Goal: Task Accomplishment & Management: Manage account settings

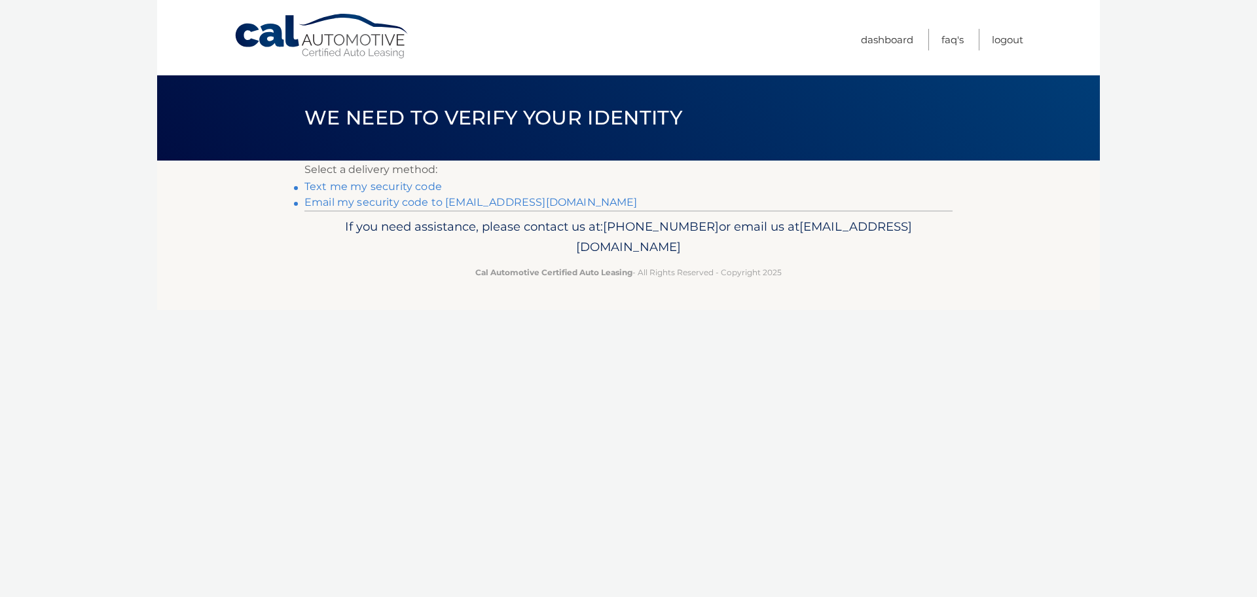
click at [398, 200] on link "Email my security code to m*********@calautomotive.com" at bounding box center [471, 202] width 333 height 12
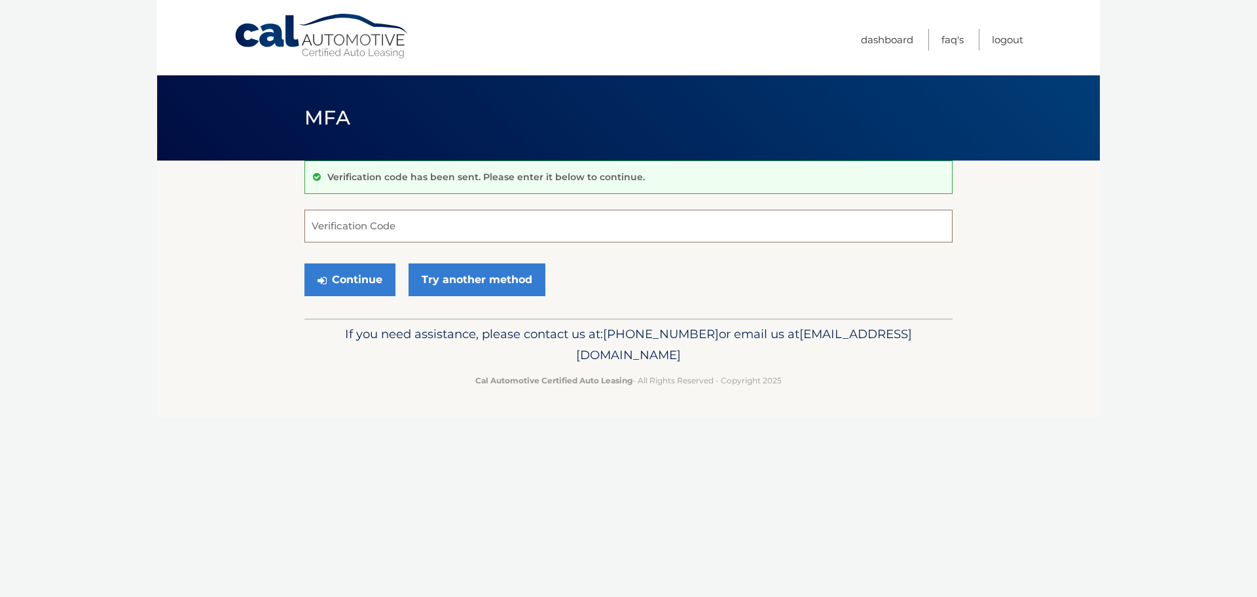
click at [352, 234] on input "Verification Code" at bounding box center [629, 226] width 648 height 33
type input "584396"
click at [305, 263] on button "Continue" at bounding box center [350, 279] width 91 height 33
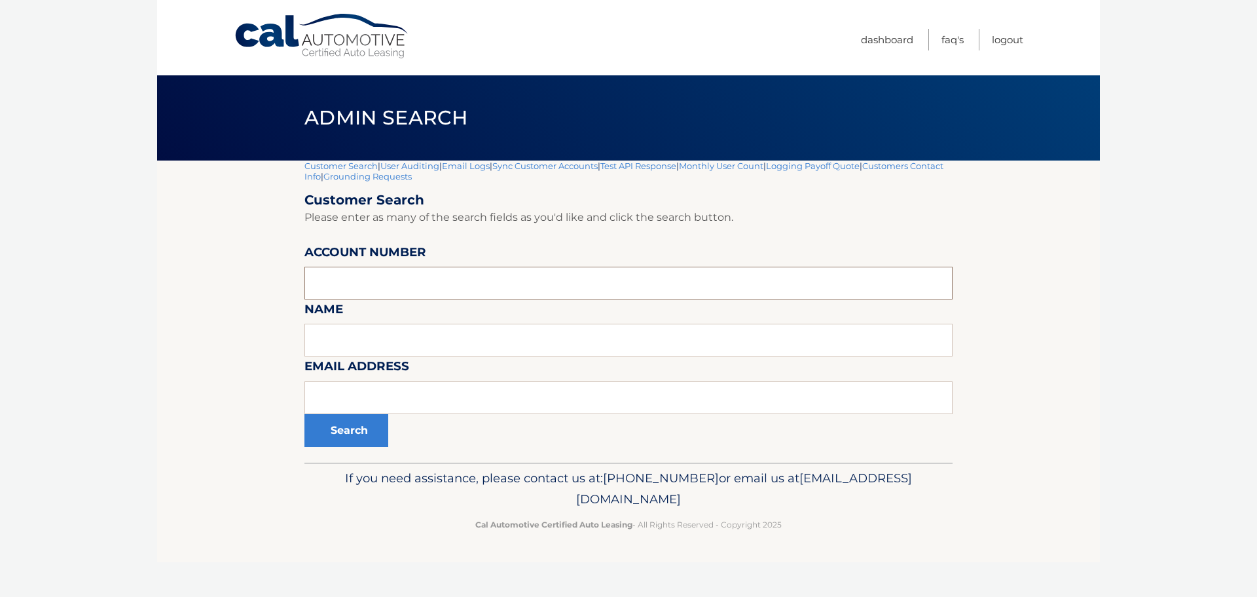
click at [350, 294] on input "text" at bounding box center [629, 283] width 648 height 33
type input "44455992667"
click at [305, 414] on button "Search" at bounding box center [347, 430] width 84 height 33
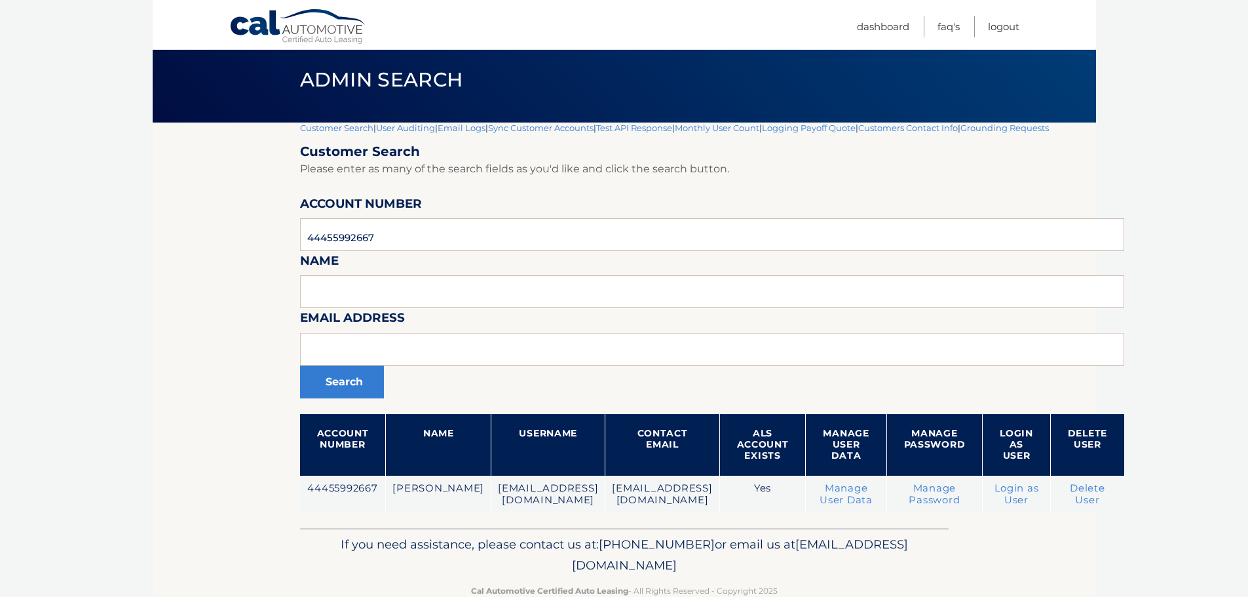
scroll to position [69, 0]
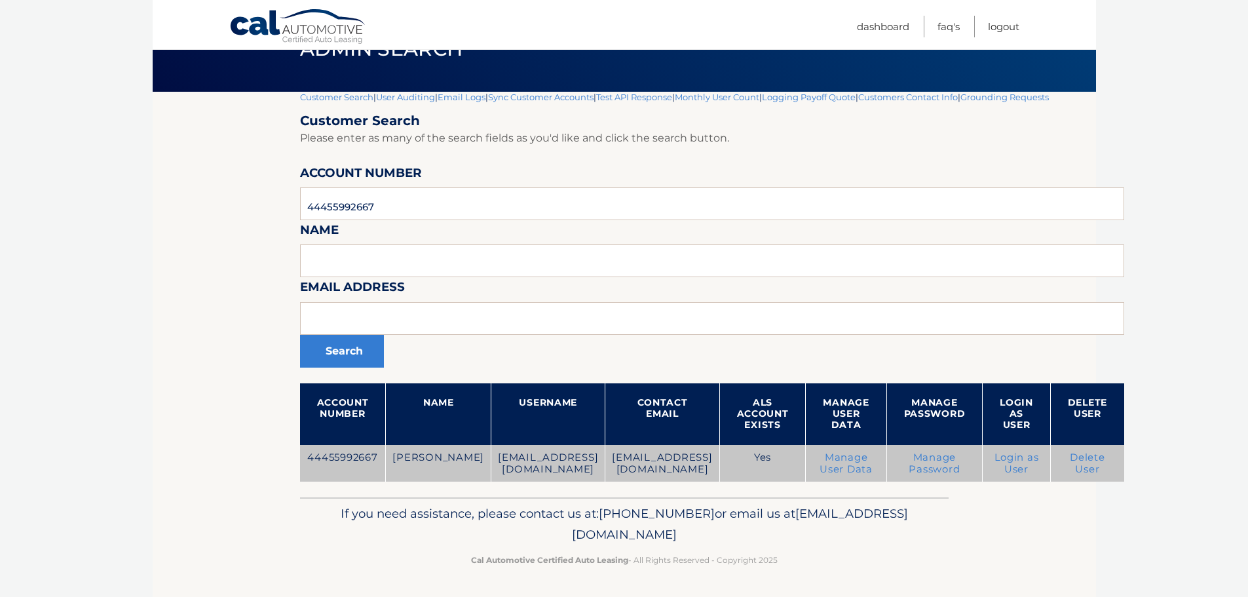
click at [872, 457] on link "Manage User Data" at bounding box center [845, 463] width 53 height 24
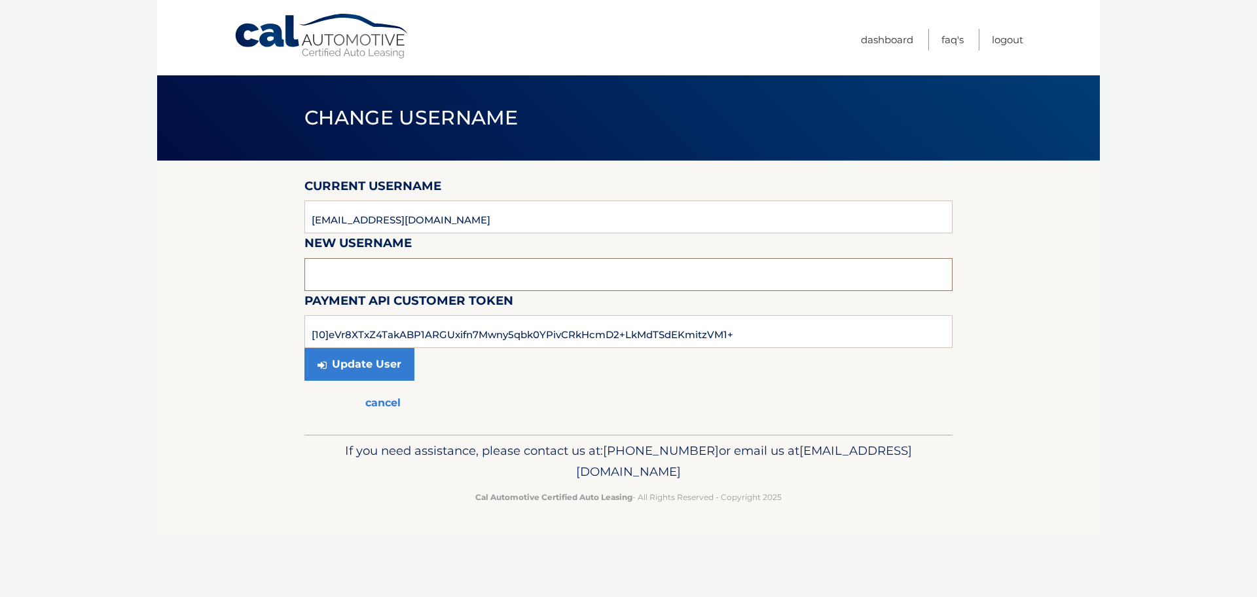
click at [346, 272] on input "text" at bounding box center [629, 274] width 648 height 33
type input "joeader40@verizon.net"
click at [352, 365] on button "Update User" at bounding box center [360, 364] width 110 height 33
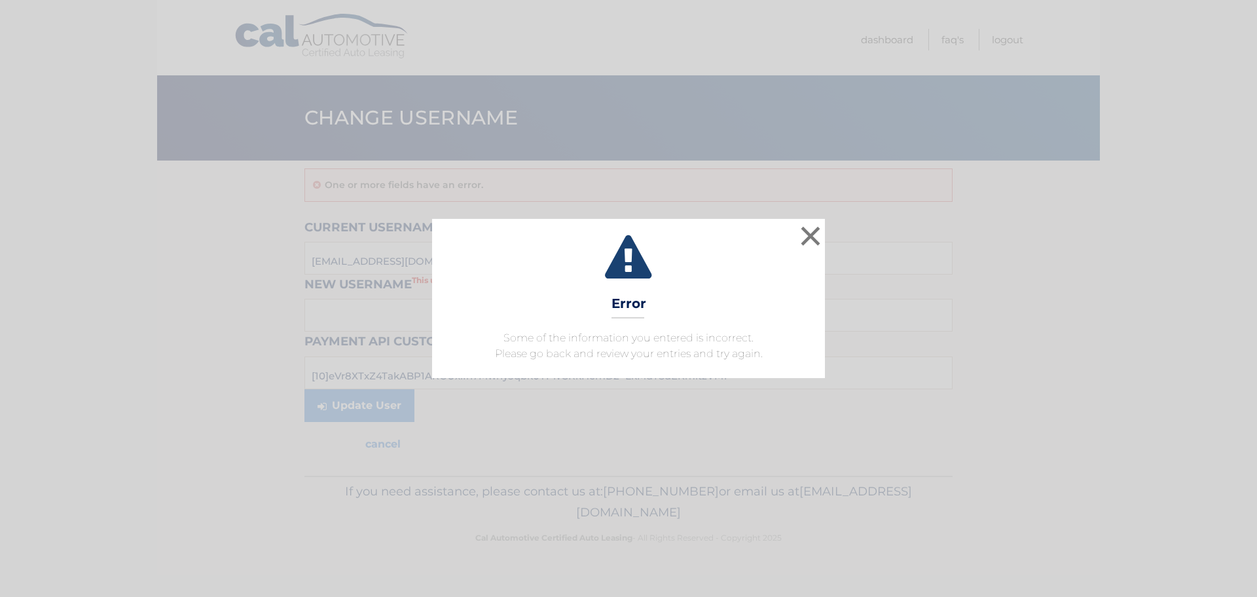
click at [1029, 272] on div "× Error Some of the information you entered is incorrect. Please go back and re…" at bounding box center [628, 298] width 1247 height 158
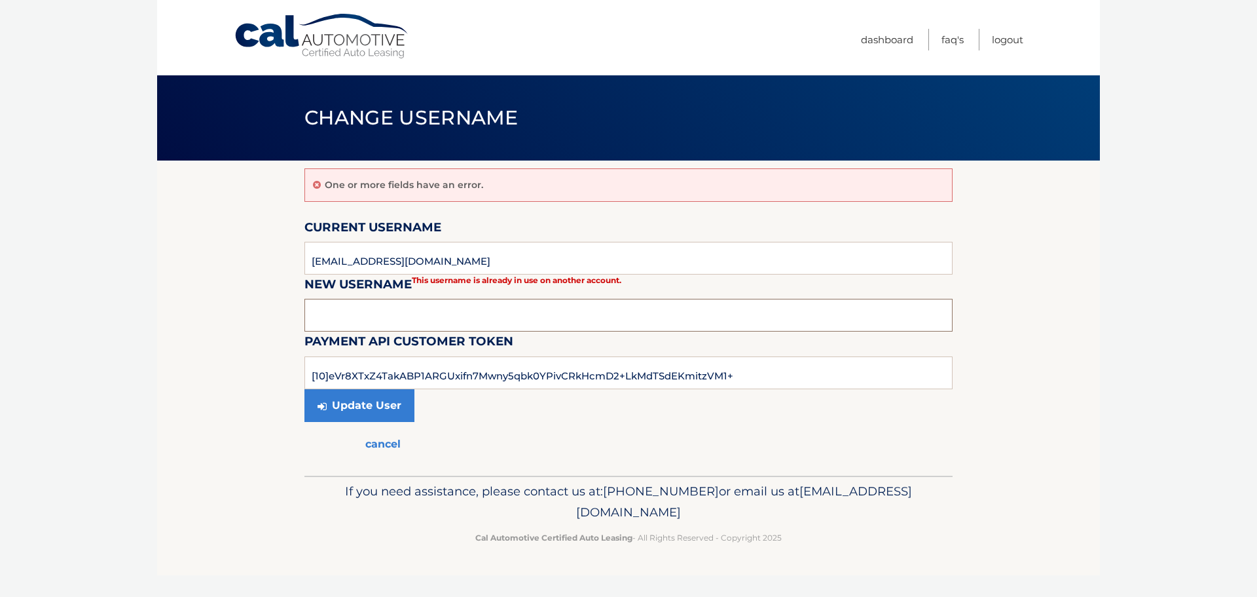
paste input "[EMAIL_ADDRESS][DOMAIN_NAME]"
type input "JOEADER40@VERIZON.NET"
click at [368, 405] on button "Update User" at bounding box center [360, 405] width 110 height 33
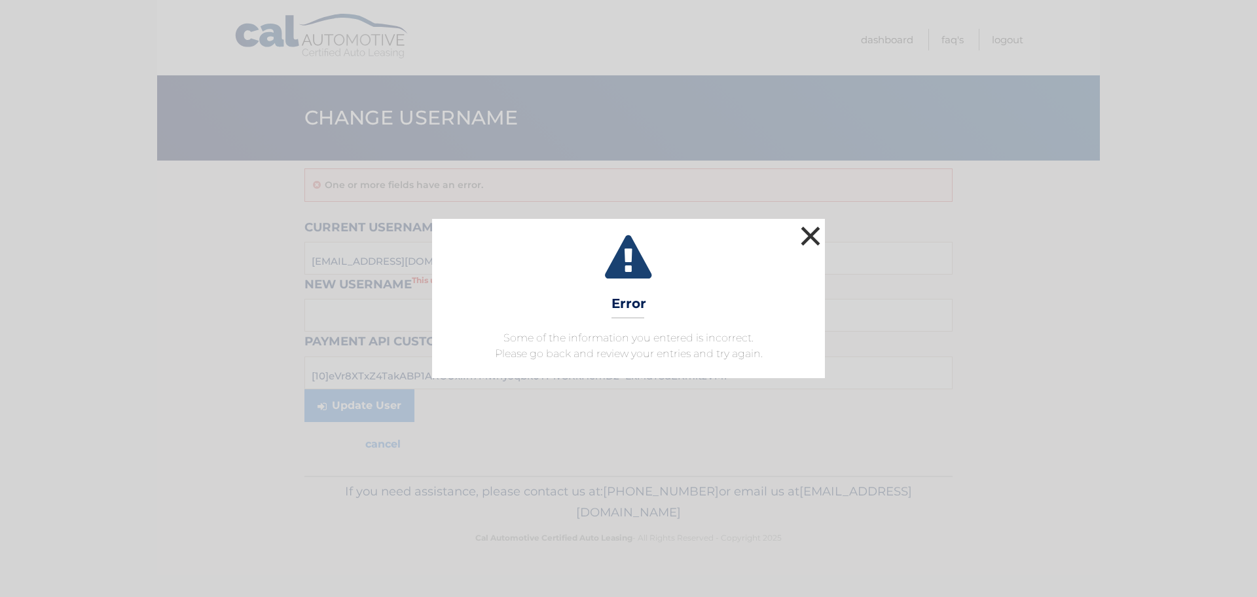
click at [810, 234] on button "×" at bounding box center [811, 236] width 26 height 26
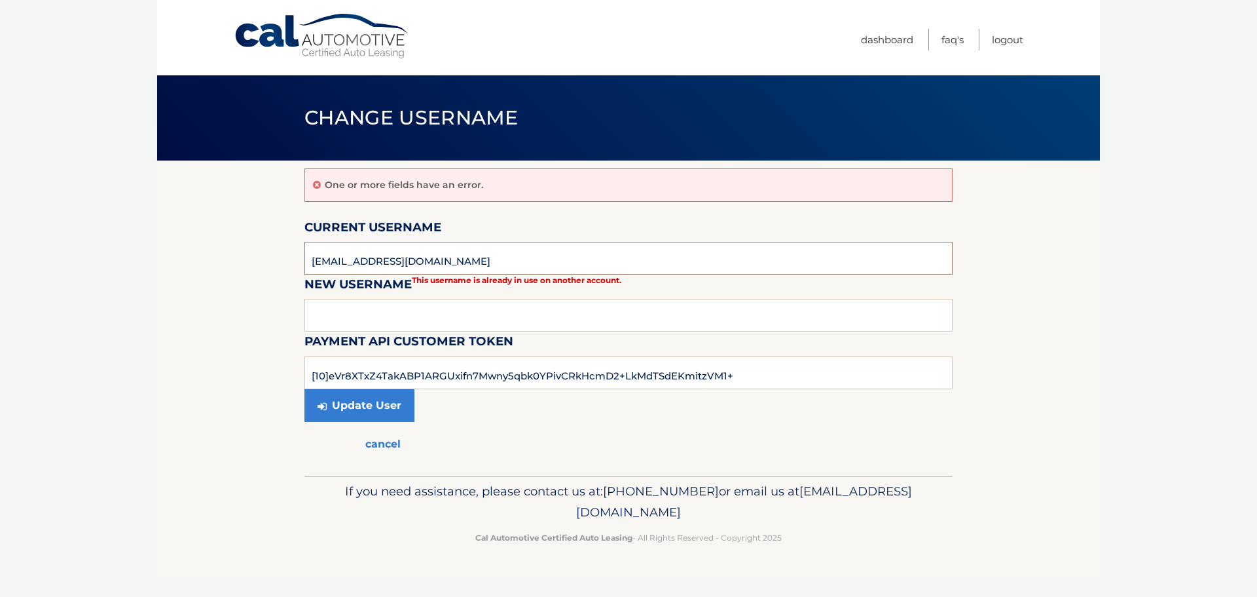
drag, startPoint x: 444, startPoint y: 260, endPoint x: 273, endPoint y: 258, distance: 170.9
click at [273, 258] on section "One or more fields have an error. Current Username joeader40@veerizon.net New U…" at bounding box center [628, 317] width 943 height 315
drag, startPoint x: 341, startPoint y: 261, endPoint x: 142, endPoint y: 254, distance: 199.2
click at [139, 254] on body "Cal Automotive Menu Dashboard FAQ's Logout" at bounding box center [628, 298] width 1257 height 597
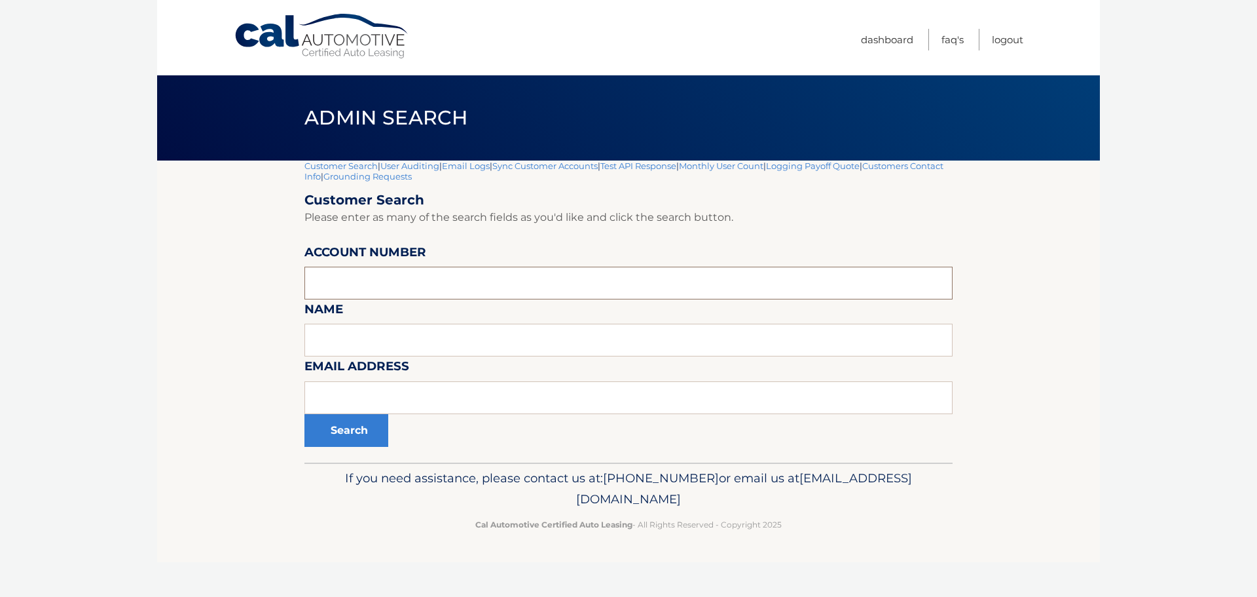
click at [334, 274] on input "text" at bounding box center [629, 283] width 648 height 33
type input "44455992667"
click at [305, 414] on button "Search" at bounding box center [347, 430] width 84 height 33
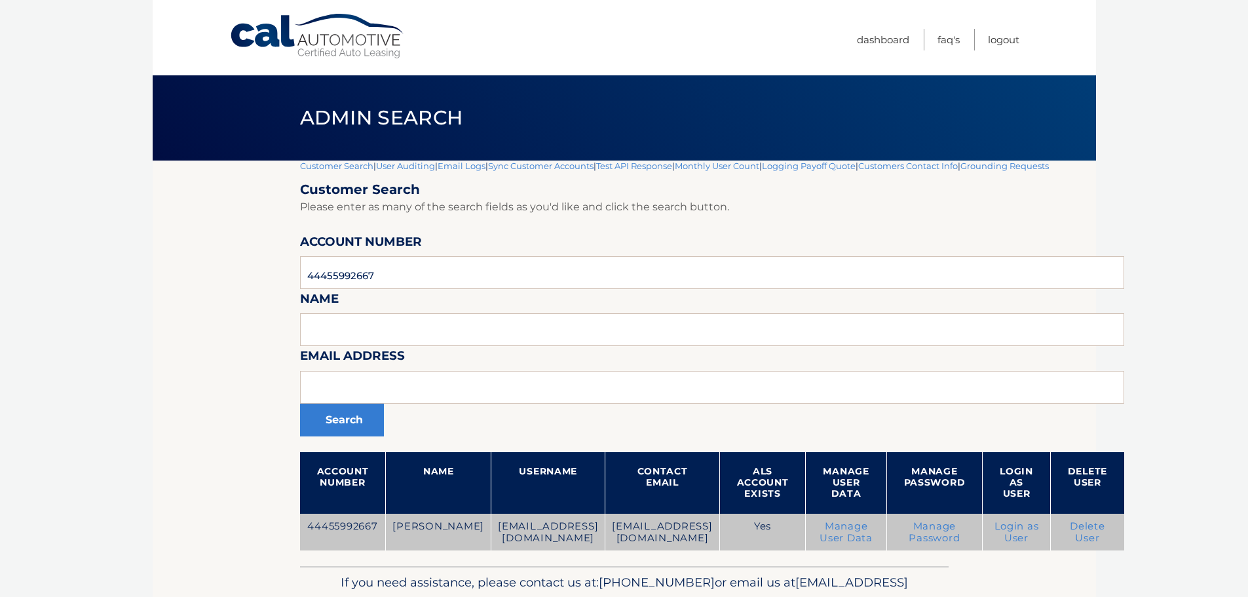
click at [872, 531] on link "Manage User Data" at bounding box center [845, 532] width 53 height 24
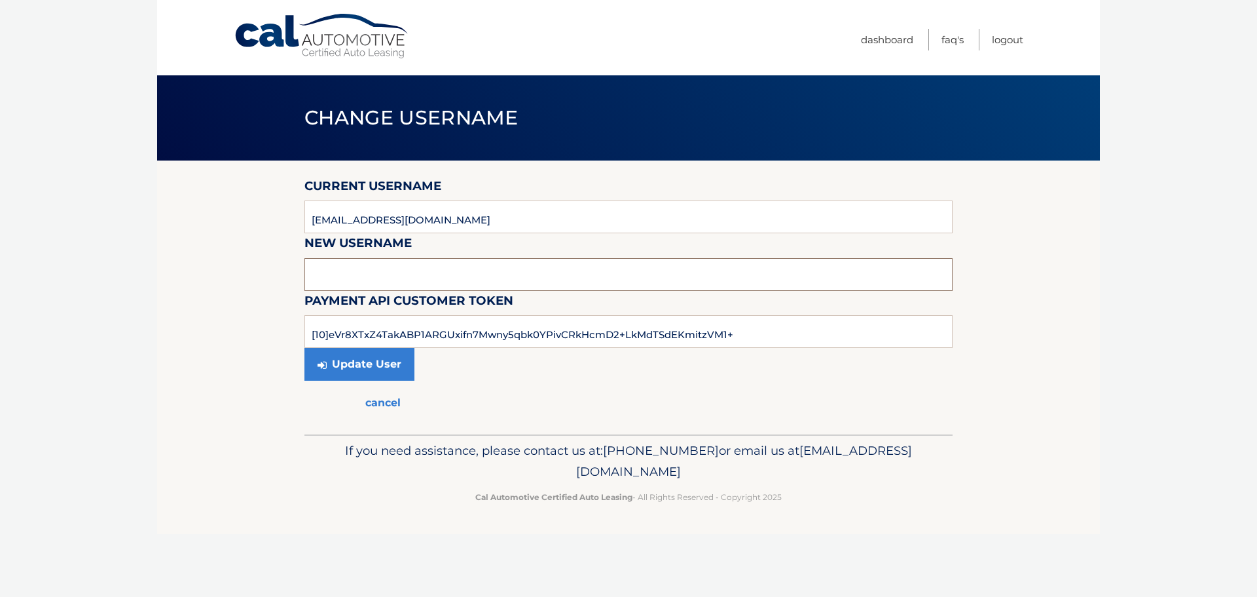
click at [329, 277] on input "text" at bounding box center [629, 274] width 648 height 33
type input "[EMAIL_ADDRESS][DOMAIN_NAME]"
click at [350, 361] on button "Update User" at bounding box center [360, 364] width 110 height 33
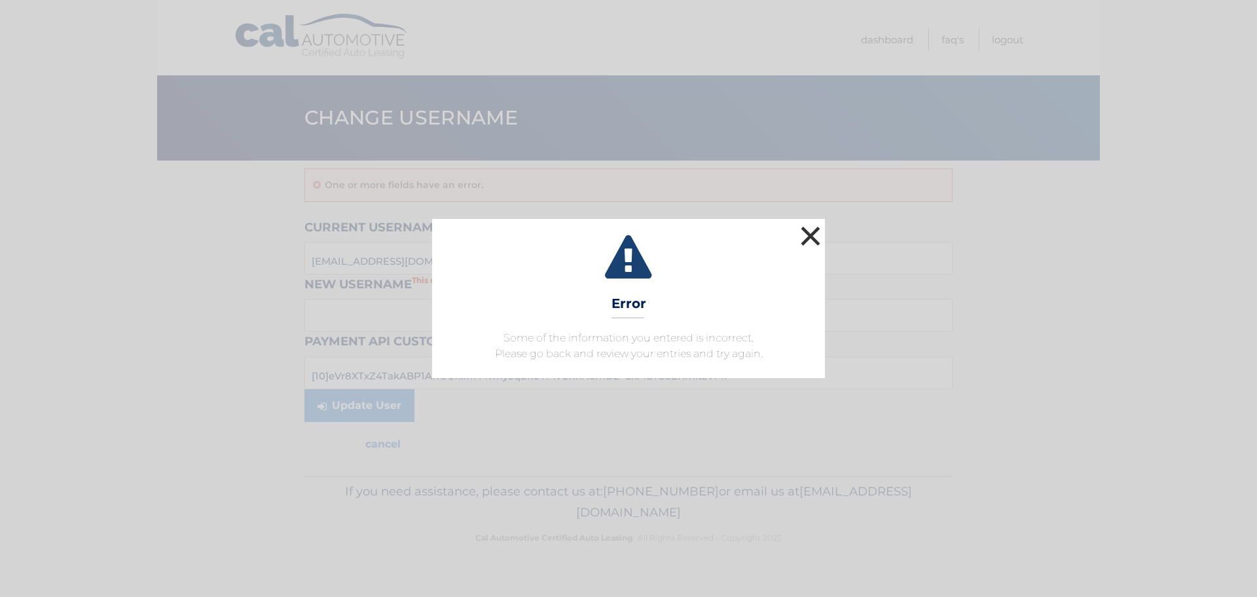
click at [809, 234] on button "×" at bounding box center [811, 236] width 26 height 26
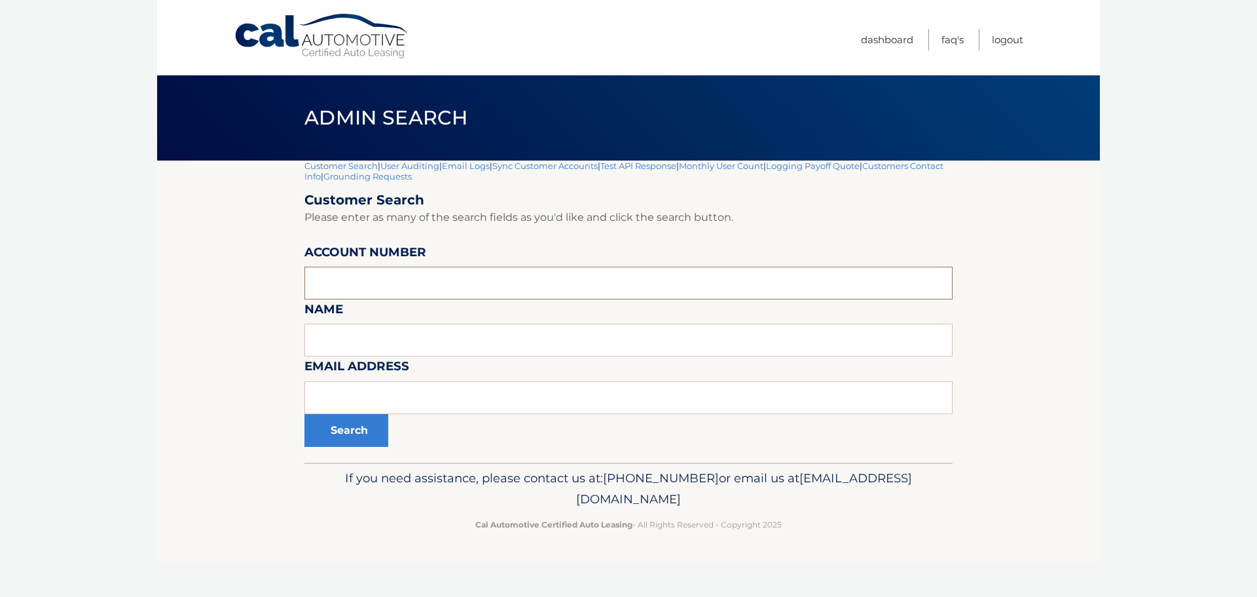
click at [348, 278] on input "text" at bounding box center [629, 283] width 648 height 33
drag, startPoint x: 337, startPoint y: 282, endPoint x: 352, endPoint y: 282, distance: 15.1
click at [338, 282] on input "text" at bounding box center [629, 283] width 648 height 33
type input "44455992667"
click at [346, 445] on button "Search" at bounding box center [347, 430] width 84 height 33
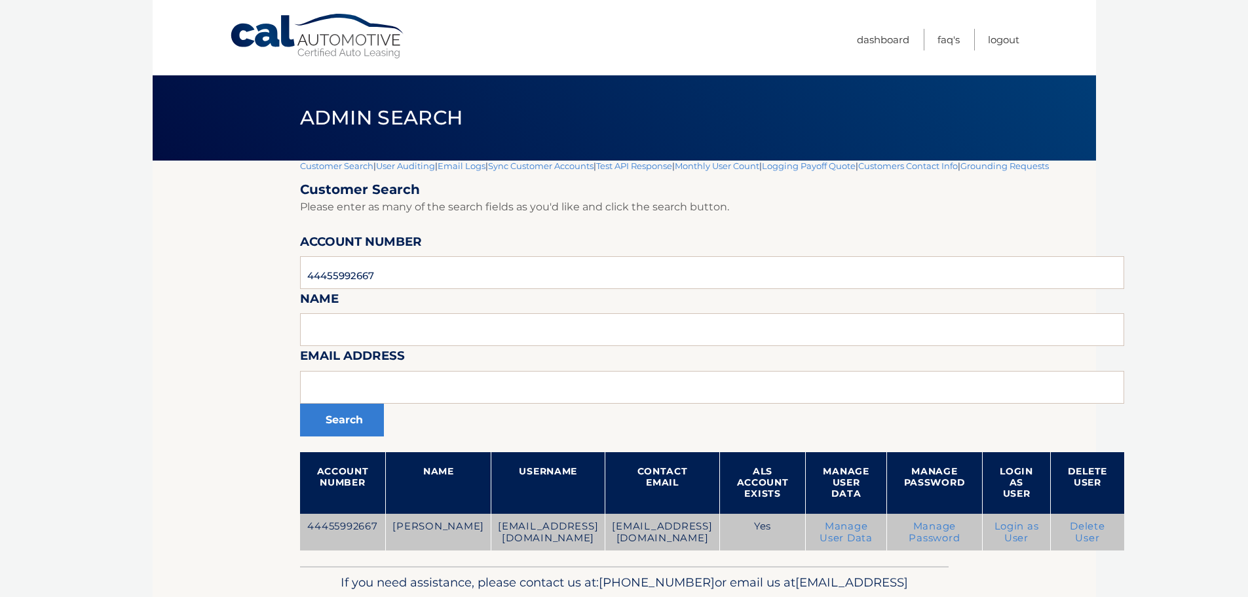
click at [1105, 534] on link "Delete User" at bounding box center [1086, 532] width 35 height 24
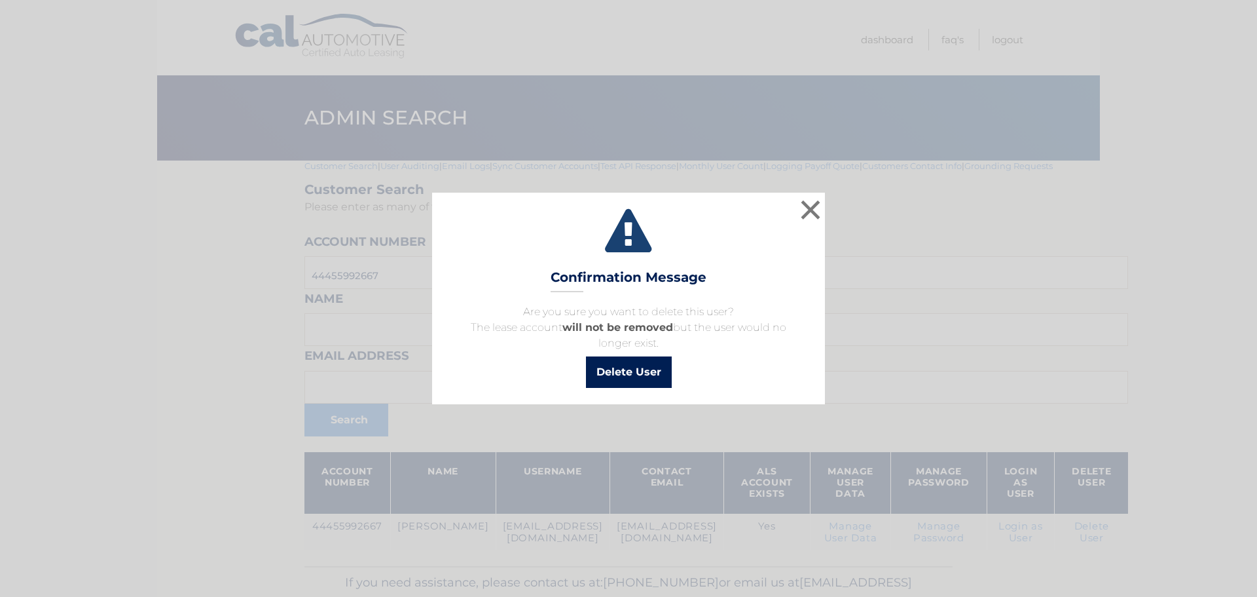
click at [623, 377] on button "Delete User" at bounding box center [629, 371] width 86 height 31
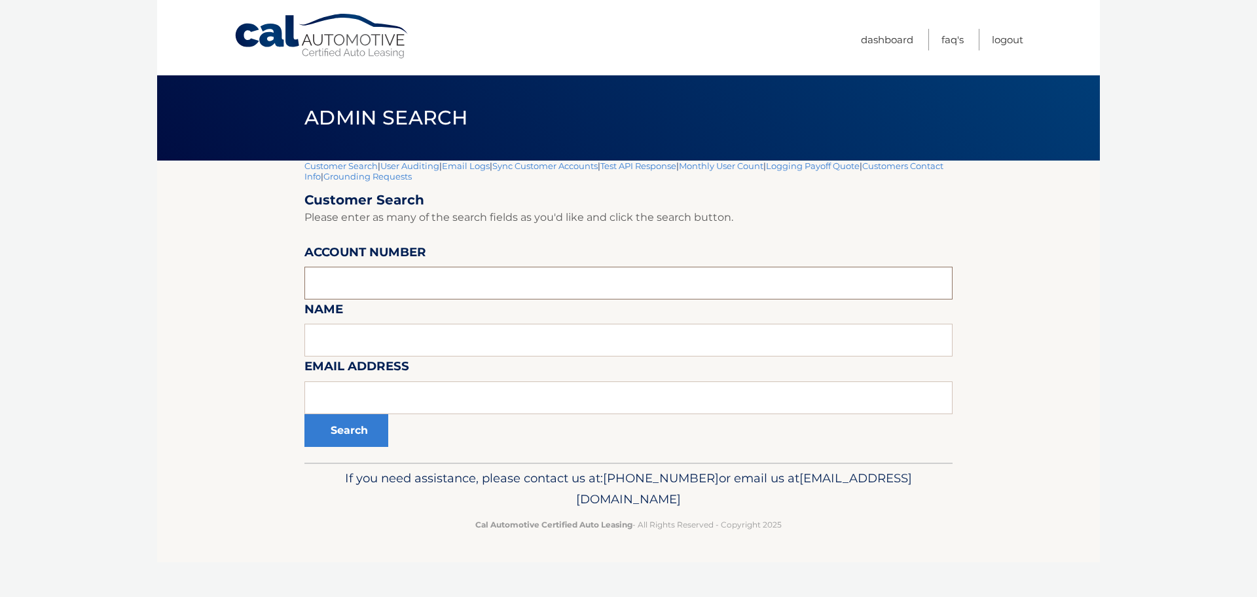
click at [327, 284] on input "text" at bounding box center [629, 283] width 648 height 33
type input "44455992667"
click at [341, 430] on button "Search" at bounding box center [347, 430] width 84 height 33
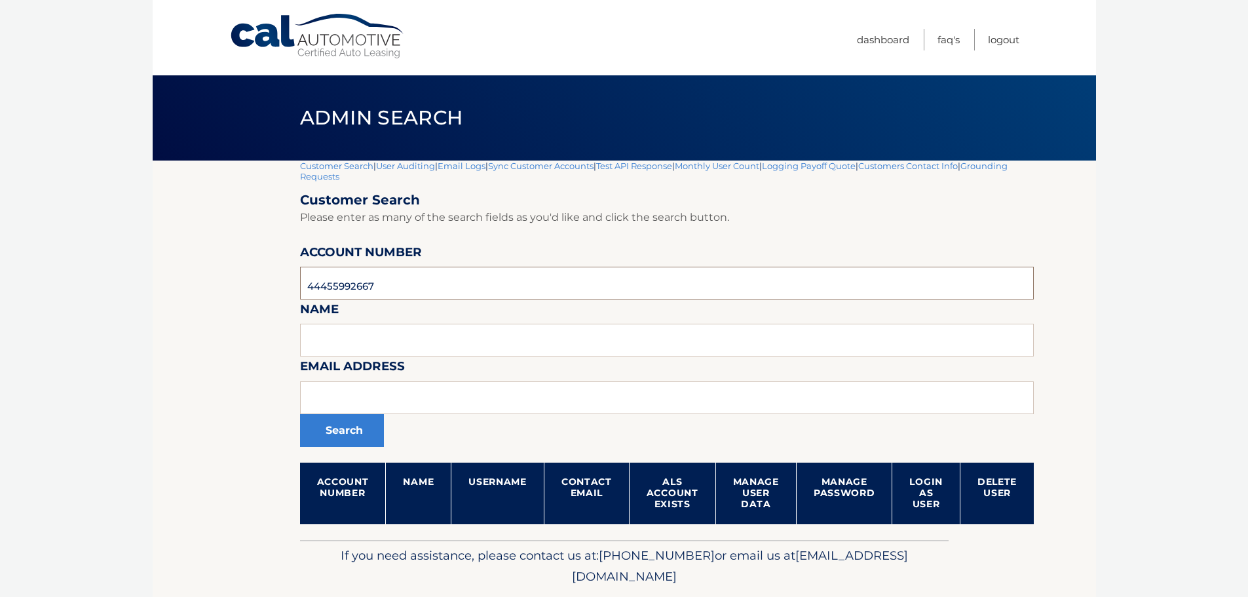
drag, startPoint x: 398, startPoint y: 287, endPoint x: 167, endPoint y: 299, distance: 231.5
click at [167, 299] on section "Customer Search | User Auditing | Email Logs | Sync Customer Accounts | Test AP…" at bounding box center [624, 349] width 943 height 379
click at [316, 401] on input "text" at bounding box center [667, 397] width 734 height 33
type input "joeader40@verrizon"
click at [339, 426] on button "Search" at bounding box center [342, 430] width 84 height 33
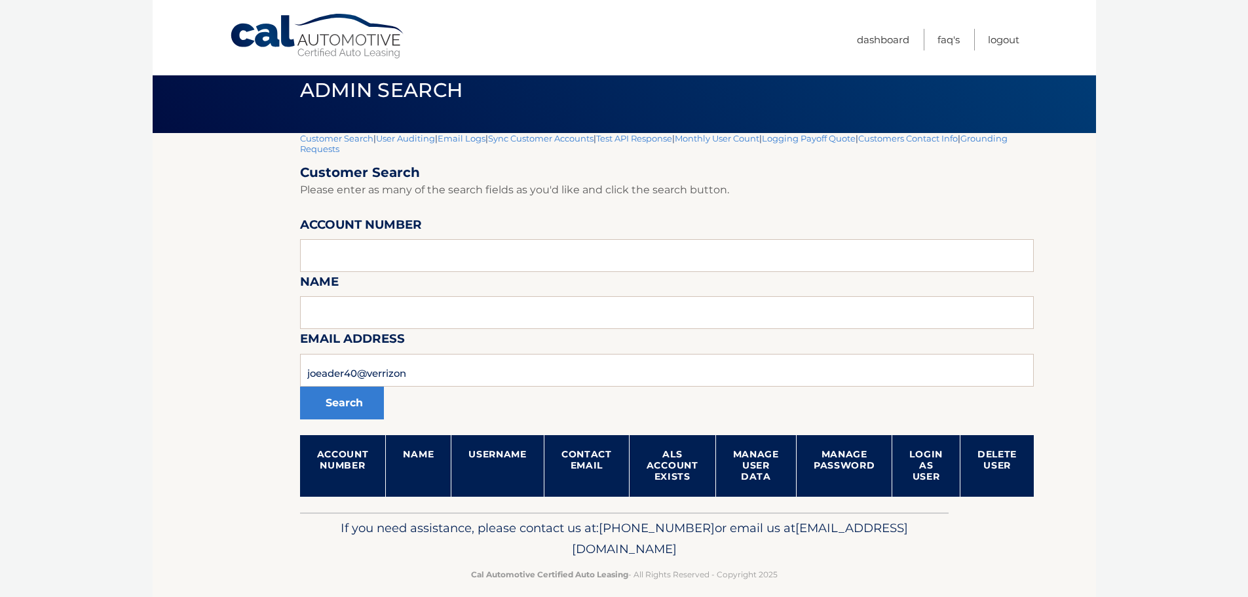
scroll to position [42, 0]
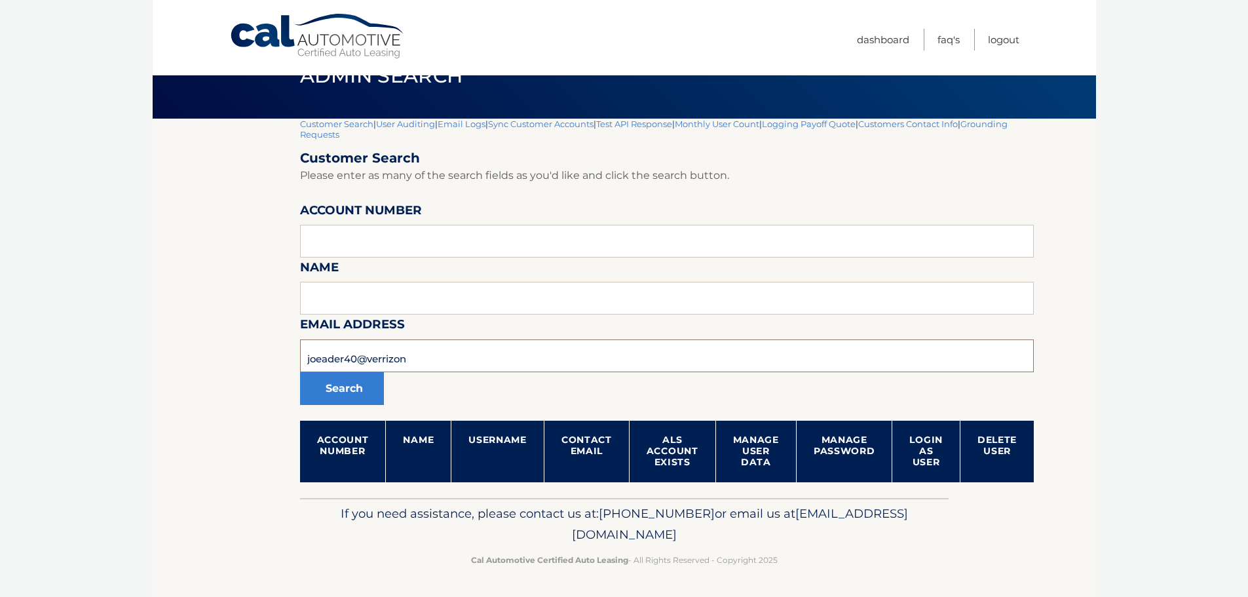
click at [416, 358] on input "joeader40@verrizon" at bounding box center [667, 355] width 734 height 33
type input "[EMAIL_ADDRESS][DOMAIN_NAME]"
click at [300, 372] on button "Search" at bounding box center [342, 388] width 84 height 33
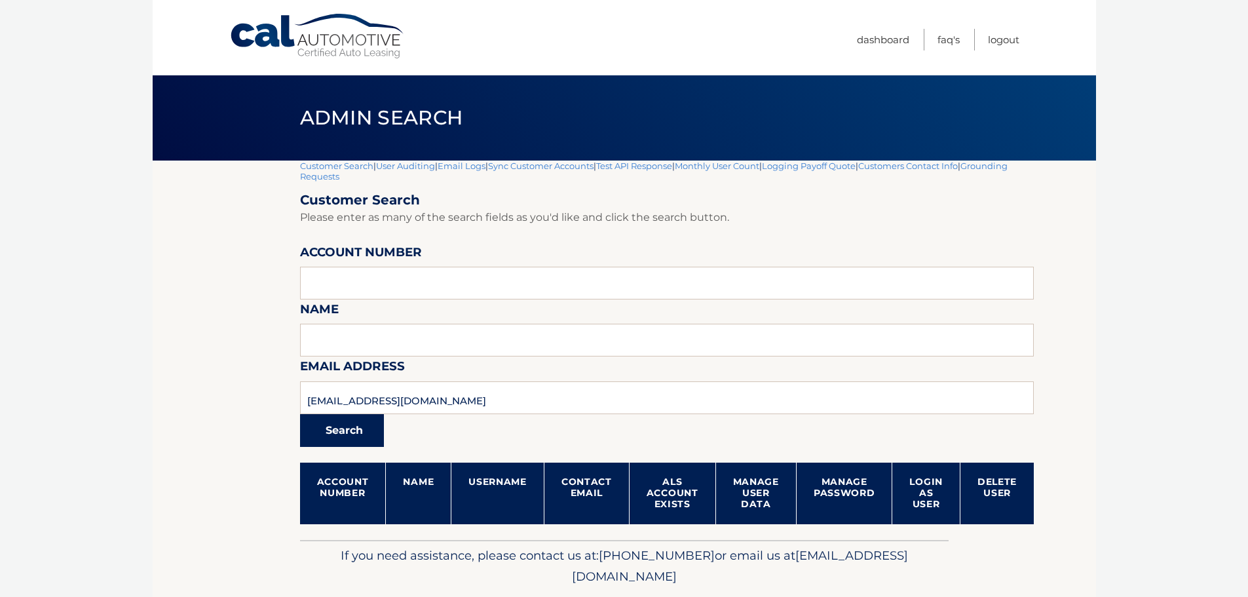
click at [354, 431] on button "Search" at bounding box center [342, 430] width 84 height 33
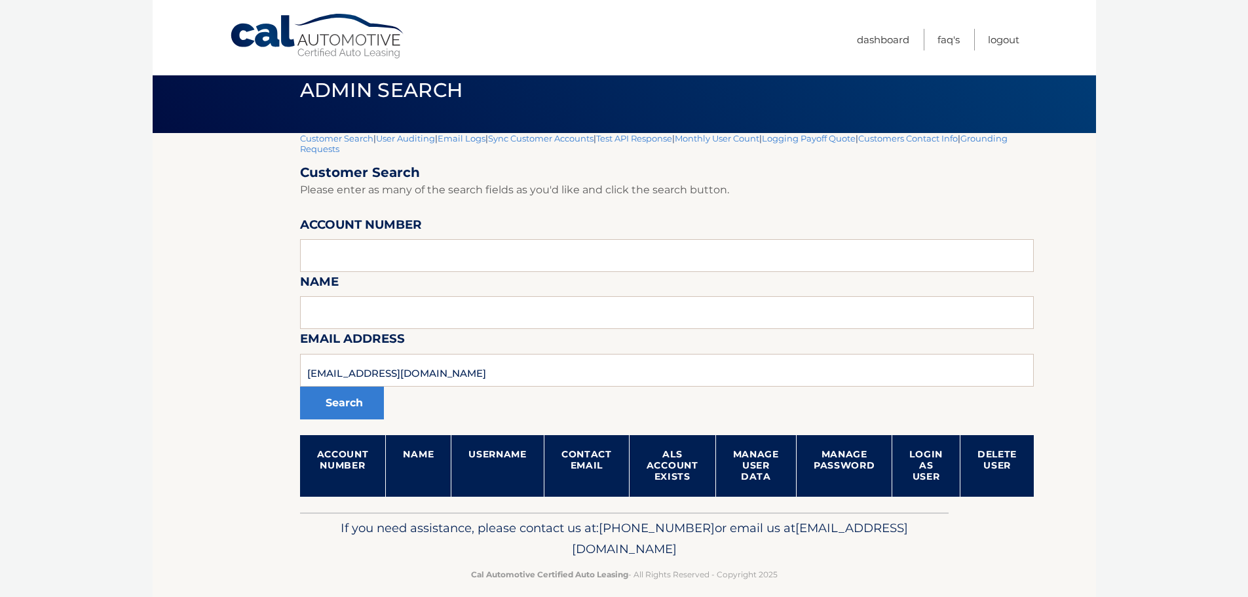
scroll to position [42, 0]
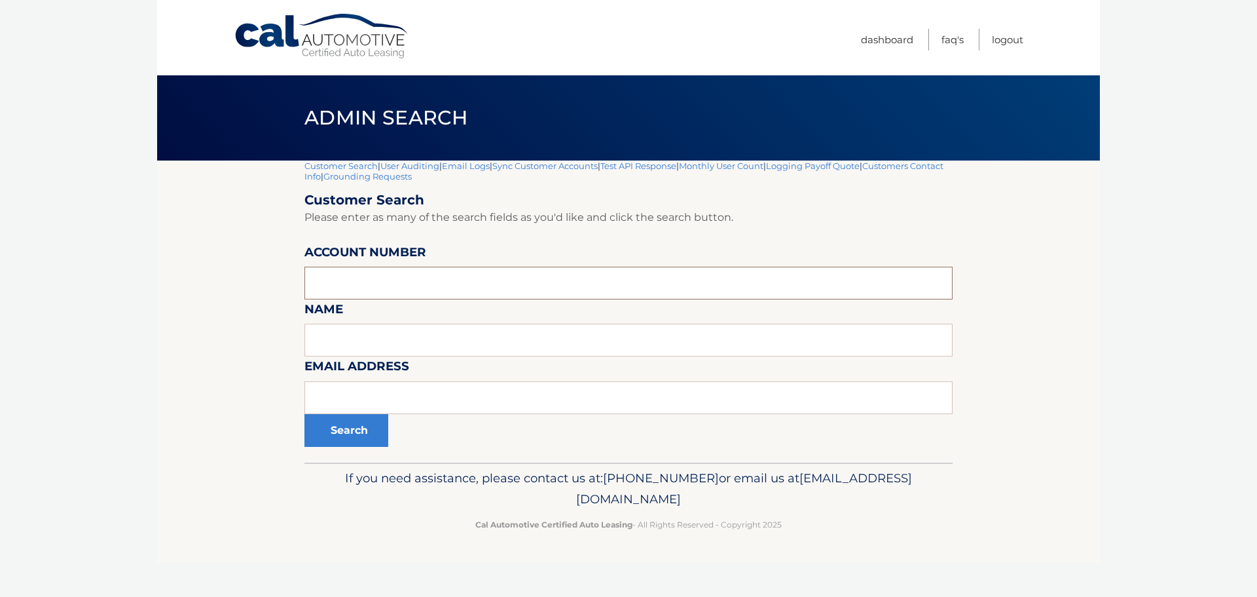
paste input "44455992667"
type input "44455992667"
click at [352, 426] on button "Search" at bounding box center [347, 430] width 84 height 33
